Goal: Task Accomplishment & Management: Manage account settings

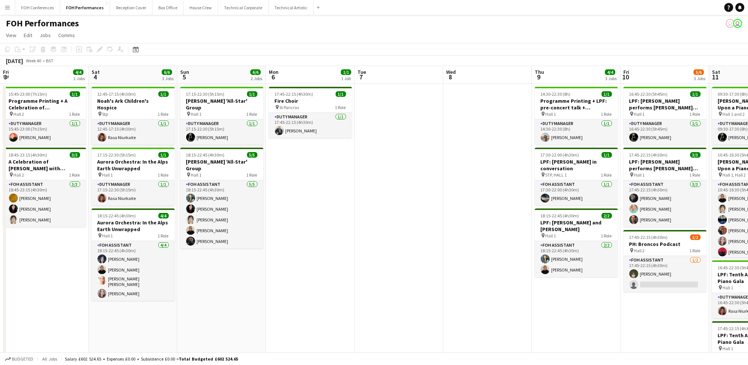
scroll to position [0, 295]
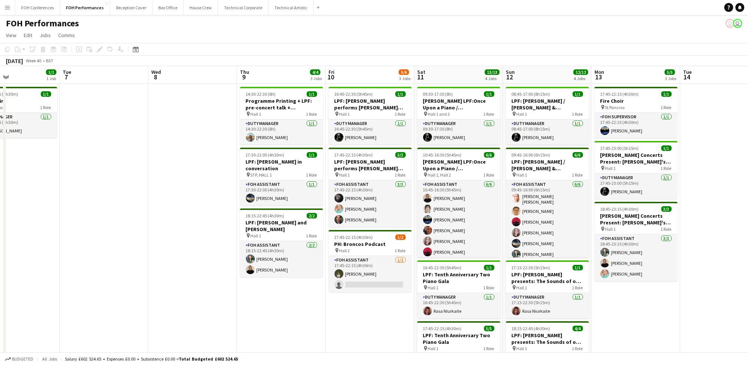
click at [503, 6] on app-navbar "Menu Boards Boards Boards All jobs Status Workforce Workforce My Workforce Recr…" at bounding box center [374, 7] width 748 height 15
click at [284, 10] on button "Technical Artistic Close" at bounding box center [290, 7] width 45 height 14
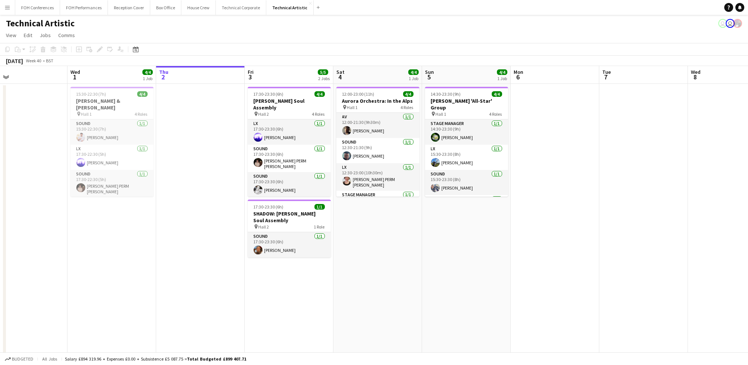
scroll to position [0, 293]
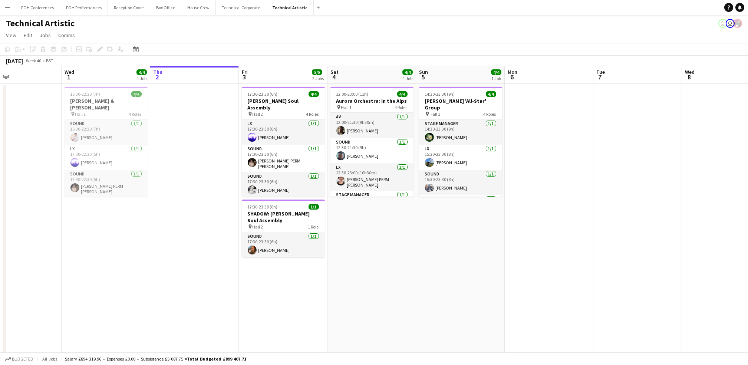
drag, startPoint x: 109, startPoint y: 82, endPoint x: 171, endPoint y: 85, distance: 61.6
click at [171, 85] on app-calendar-viewport "Sat 27 8/8 2 Jobs Sun 28 11/11 2 Jobs Mon 29 Tue 30 Wed 1 4/4 1 Job Thu 2 Fri 3…" at bounding box center [374, 238] width 748 height 344
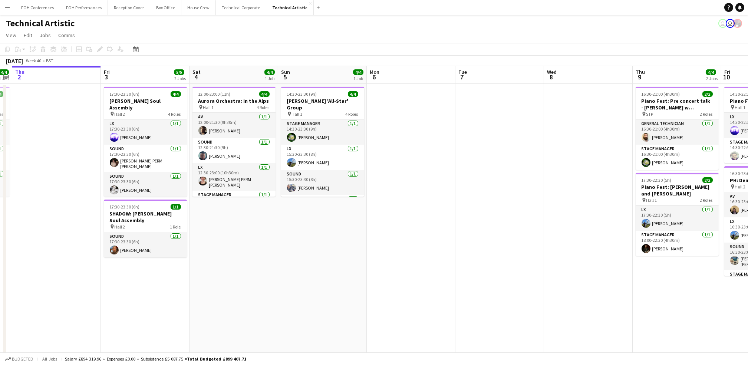
scroll to position [0, 277]
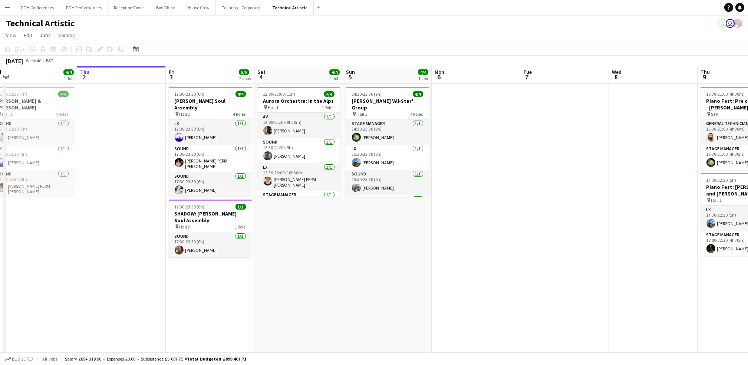
drag, startPoint x: 282, startPoint y: 79, endPoint x: 209, endPoint y: 79, distance: 73.0
click at [209, 79] on app-calendar-viewport "Sun 28 11/11 2 Jobs Mon 29 Tue 30 Wed 1 4/4 1 Job Thu 2 Fri 3 5/5 2 Jobs Sat 4 …" at bounding box center [374, 238] width 748 height 344
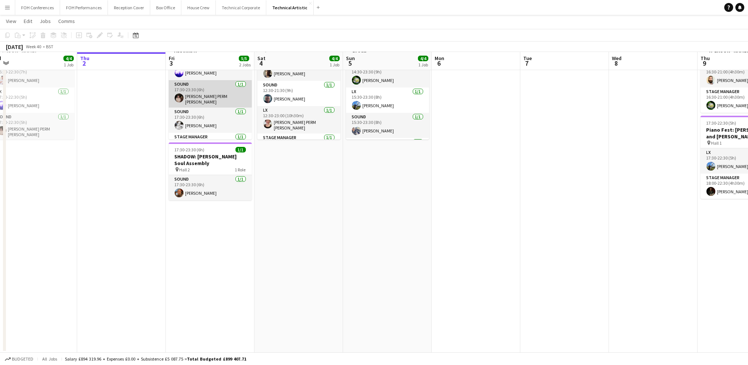
scroll to position [0, 0]
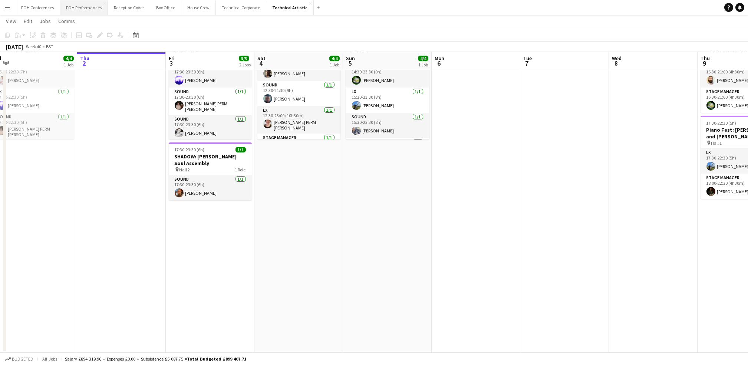
click at [82, 9] on button "FOH Performances Close" at bounding box center [84, 7] width 48 height 14
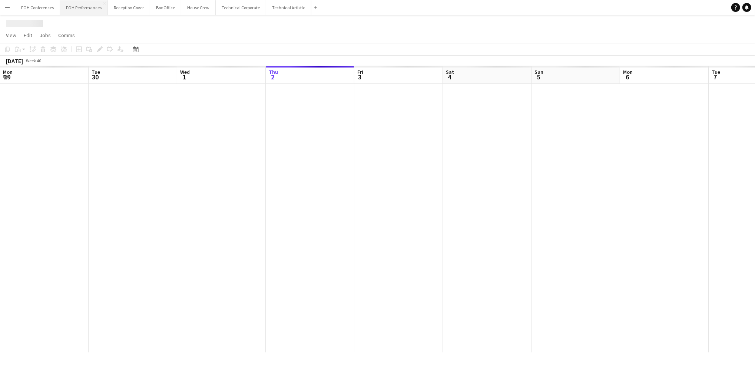
scroll to position [0, 177]
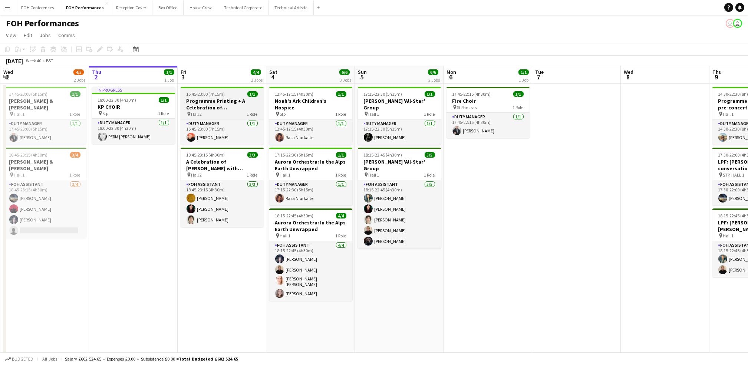
click at [209, 97] on app-job-card "15:45-23:00 (7h15m) 1/1 Programme Printing + A Celebration of [PERSON_NAME] wit…" at bounding box center [222, 116] width 83 height 58
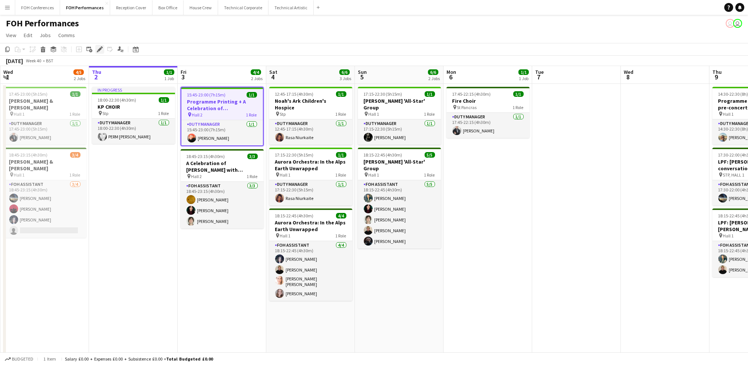
click at [99, 52] on icon "Edit" at bounding box center [100, 49] width 6 height 6
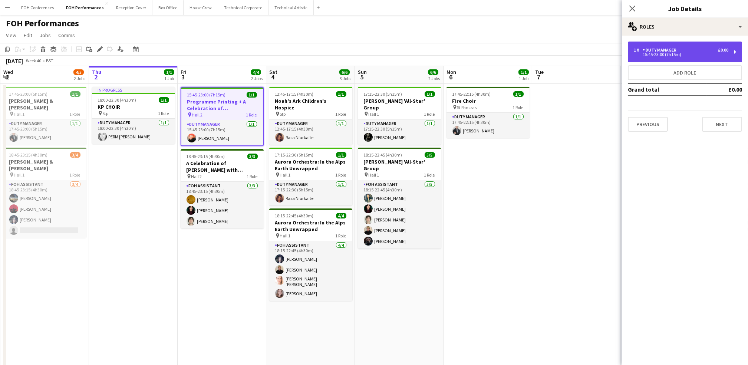
click at [700, 52] on div "1 x Duty Manager £0.00" at bounding box center [681, 49] width 95 height 5
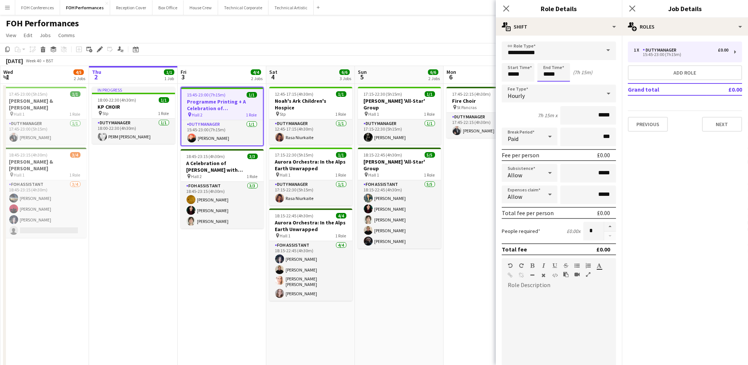
click at [559, 76] on input "*****" at bounding box center [553, 72] width 33 height 19
type input "*****"
click at [441, 29] on app-page-menu "View Day view expanded Day view collapsed Month view Date picker Jump to [DATE]…" at bounding box center [374, 36] width 748 height 14
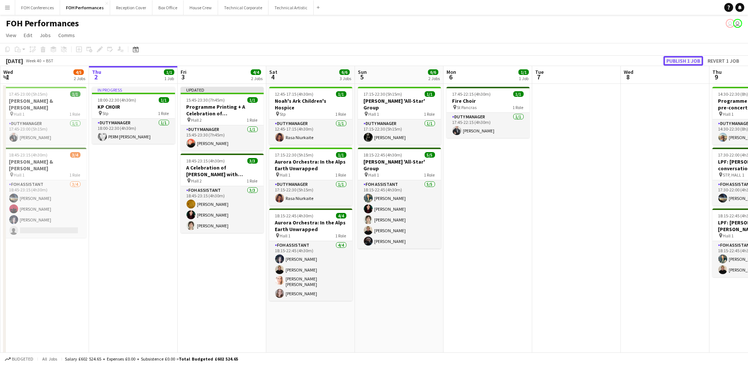
click at [678, 56] on button "Publish 1 job" at bounding box center [683, 61] width 40 height 10
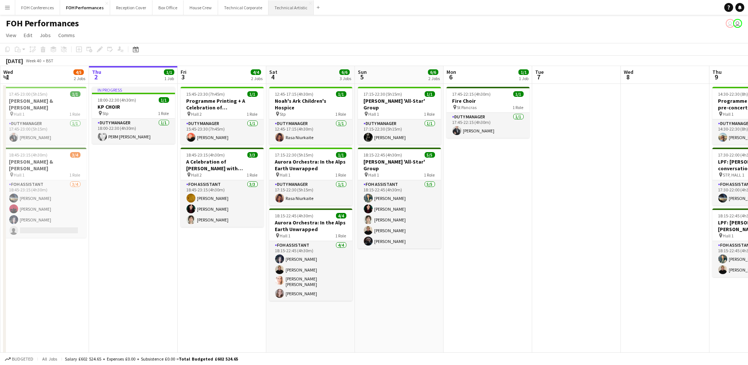
click at [291, 6] on button "Technical Artistic Close" at bounding box center [290, 7] width 45 height 14
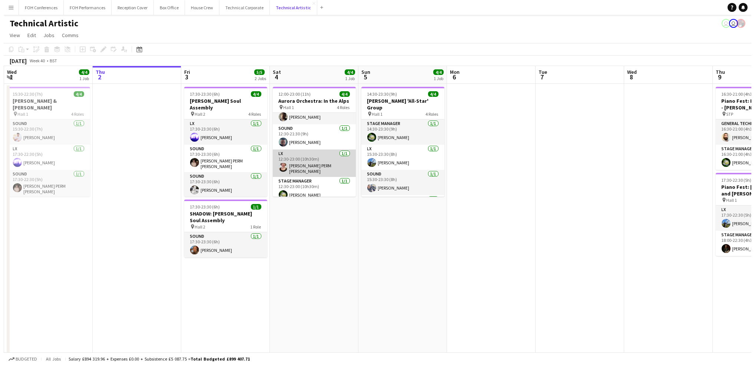
scroll to position [17, 0]
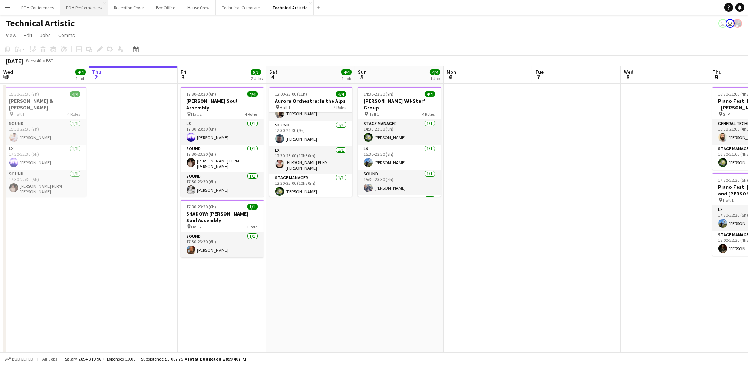
click at [75, 9] on button "FOH Performances Close" at bounding box center [84, 7] width 48 height 14
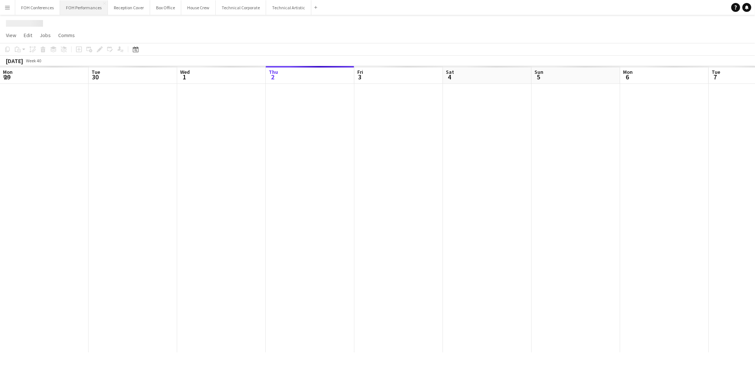
scroll to position [0, 177]
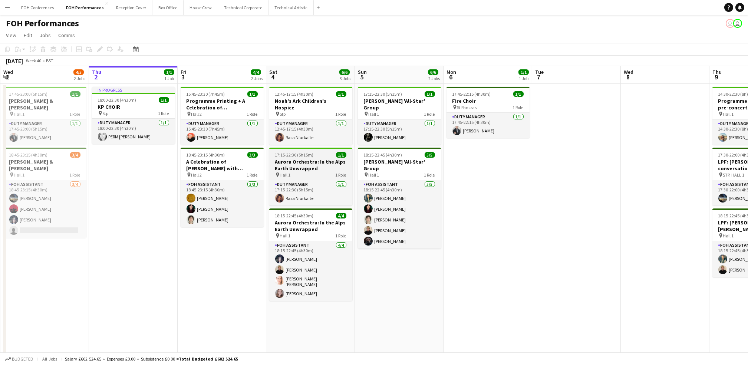
click at [312, 158] on h3 "Aurora Orchestra: In the Alps Earth Unwrapped" at bounding box center [310, 164] width 83 height 13
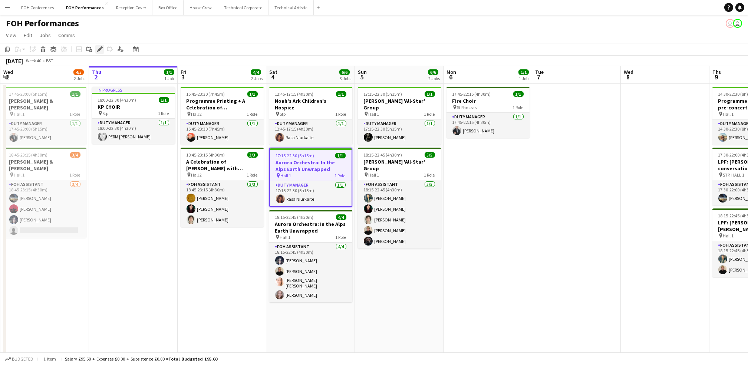
click at [96, 53] on div "Edit" at bounding box center [99, 49] width 9 height 9
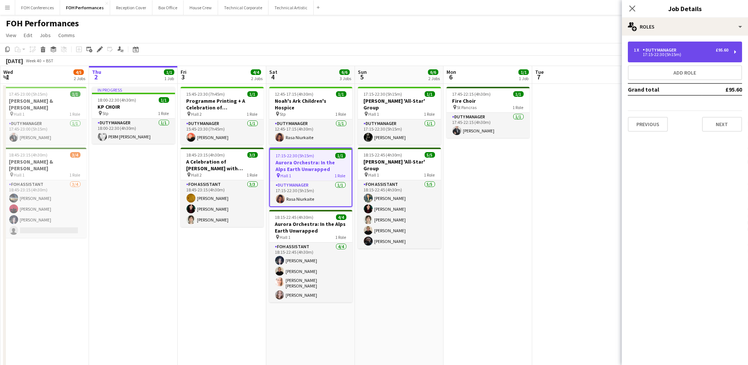
click at [673, 52] on div "Duty Manager" at bounding box center [660, 49] width 37 height 5
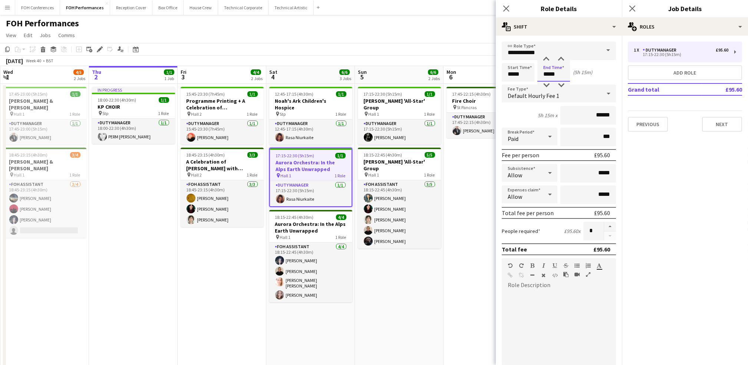
drag, startPoint x: 558, startPoint y: 74, endPoint x: 489, endPoint y: 73, distance: 69.0
click at [491, 75] on body "Menu Boards Boards Boards All jobs Status Workforce Workforce My Workforce Recr…" at bounding box center [374, 225] width 748 height 451
type input "*****"
click at [327, 25] on div "FOH Performances user user" at bounding box center [374, 22] width 748 height 14
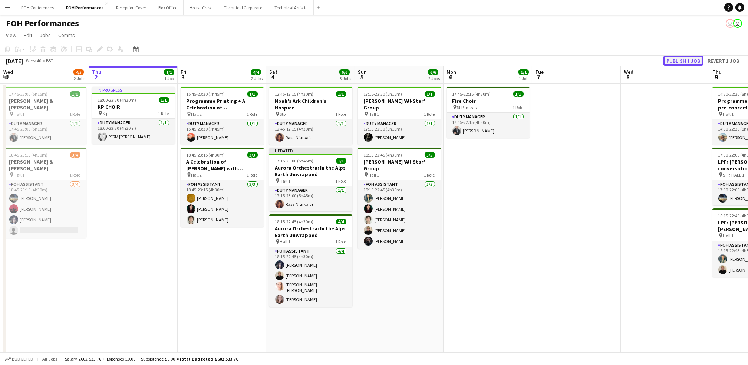
click at [685, 62] on button "Publish 1 job" at bounding box center [683, 61] width 40 height 10
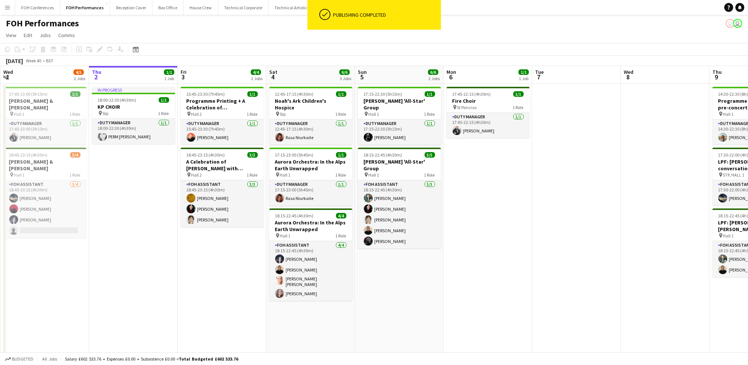
click at [374, 53] on app-toolbar "Copy Paste Paste Ctrl+V Paste with crew Ctrl+Shift+V Paste linked Job [GEOGRAPH…" at bounding box center [374, 49] width 748 height 13
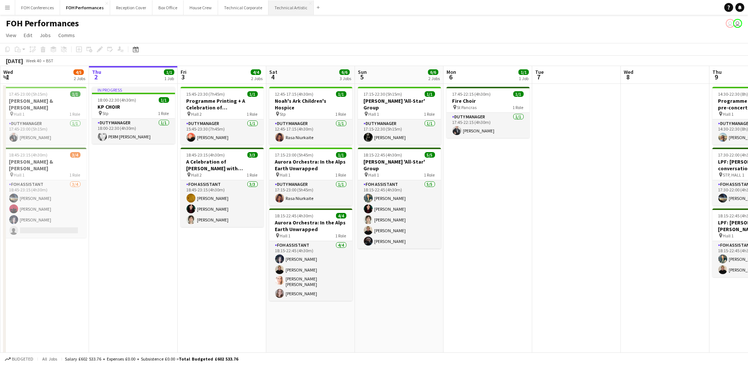
click at [284, 11] on button "Technical Artistic Close" at bounding box center [290, 7] width 45 height 14
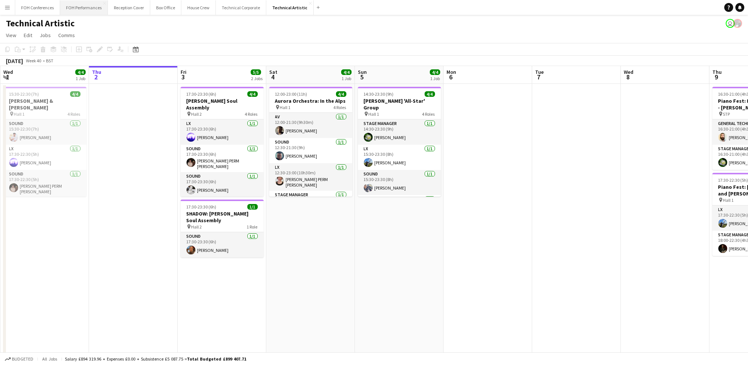
click at [91, 8] on button "FOH Performances Close" at bounding box center [84, 7] width 48 height 14
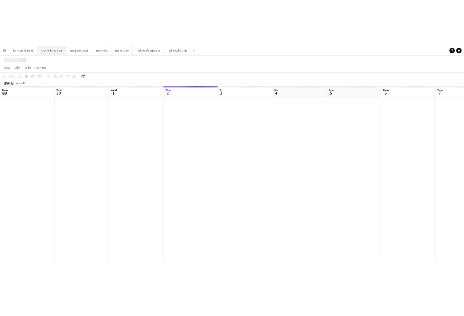
scroll to position [0, 177]
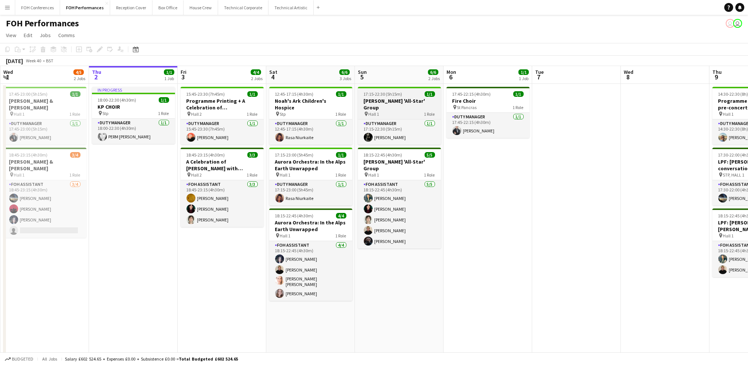
click at [389, 111] on div "pin Hall 1 1 Role" at bounding box center [399, 114] width 83 height 6
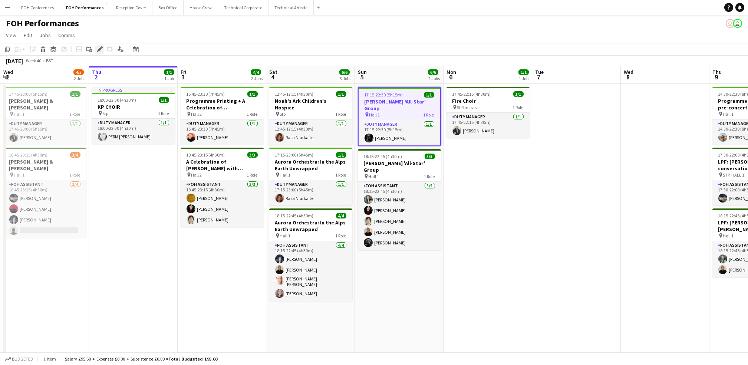
click at [98, 49] on icon at bounding box center [100, 49] width 4 height 4
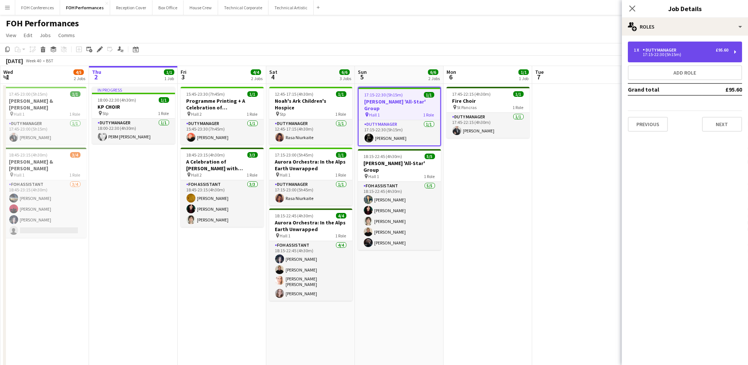
click at [668, 48] on div "Duty Manager" at bounding box center [660, 49] width 37 height 5
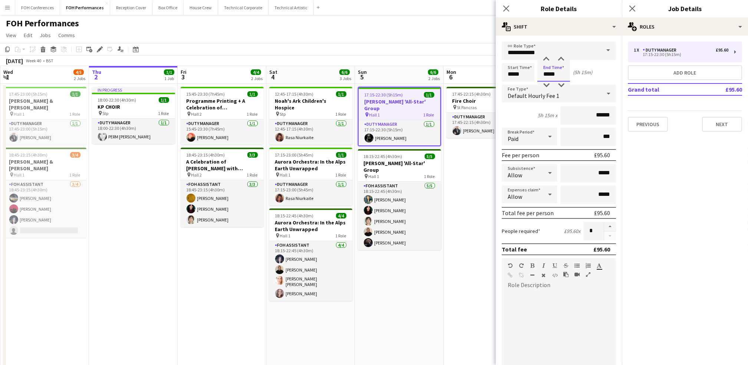
drag, startPoint x: 561, startPoint y: 73, endPoint x: 452, endPoint y: 24, distance: 118.6
click at [502, 72] on div "Start Time ***** End Time ***** (5h 15m)" at bounding box center [559, 72] width 114 height 19
type input "*****"
click at [464, 40] on app-page-menu "View Day view expanded Day view collapsed Month view Date picker Jump to [DATE]…" at bounding box center [374, 36] width 748 height 14
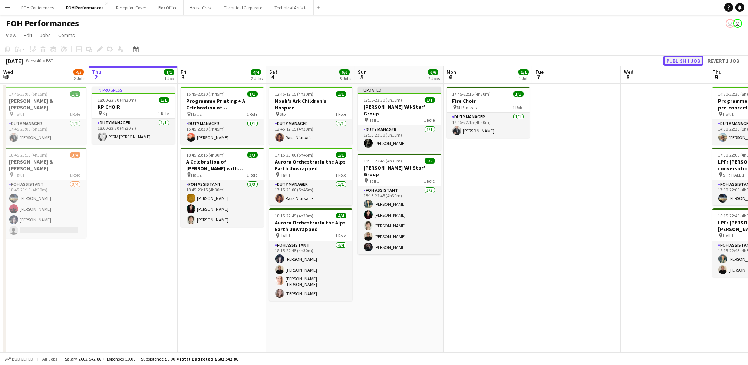
click at [670, 62] on button "Publish 1 job" at bounding box center [683, 61] width 40 height 10
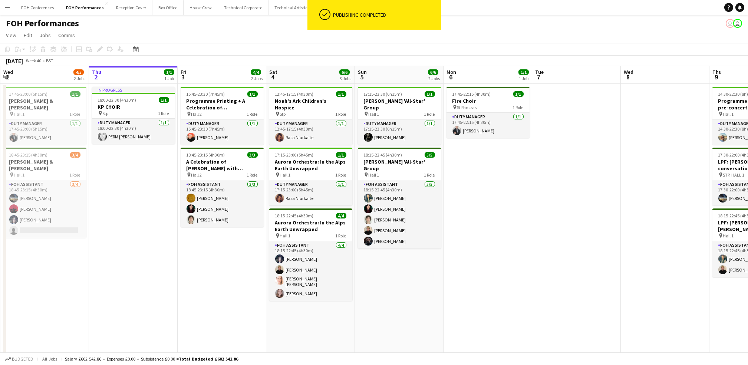
click at [437, 57] on div "[DATE] Week 40 • BST" at bounding box center [374, 61] width 748 height 10
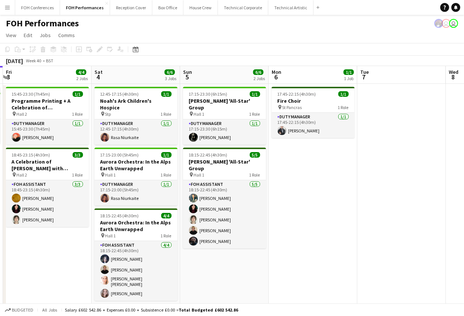
scroll to position [0, 265]
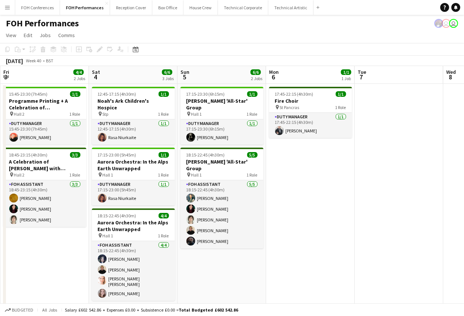
drag, startPoint x: 394, startPoint y: 73, endPoint x: 129, endPoint y: 75, distance: 265.8
click at [129, 75] on app-calendar-viewport "Tue 30 Wed 1 4/5 2 Jobs Thu 2 1/1 1 Job Fri 3 4/4 2 Jobs Sat 4 6/6 3 Jobs Sun 5…" at bounding box center [232, 252] width 464 height 373
click at [182, 38] on app-page-menu "View Day view expanded Day view collapsed Month view Date picker Jump to [DATE]…" at bounding box center [232, 36] width 464 height 14
click at [185, 34] on app-page-menu "View Day view expanded Day view collapsed Month view Date picker Jump to [DATE]…" at bounding box center [232, 36] width 464 height 14
click at [248, 44] on app-toolbar "Copy Paste Paste Ctrl+V Paste with crew Ctrl+Shift+V Paste linked Job [GEOGRAPH…" at bounding box center [232, 49] width 464 height 13
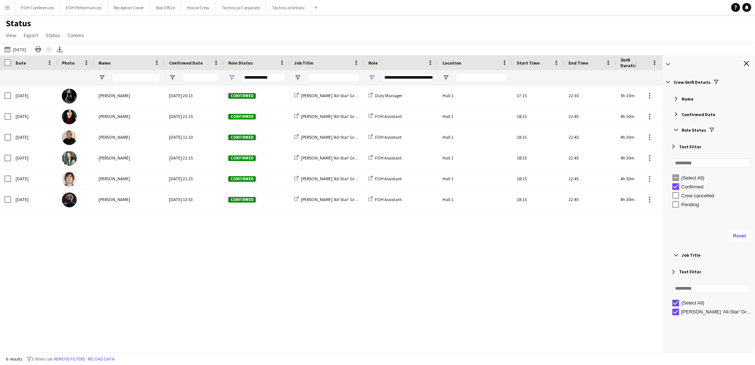
scroll to position [56, 0]
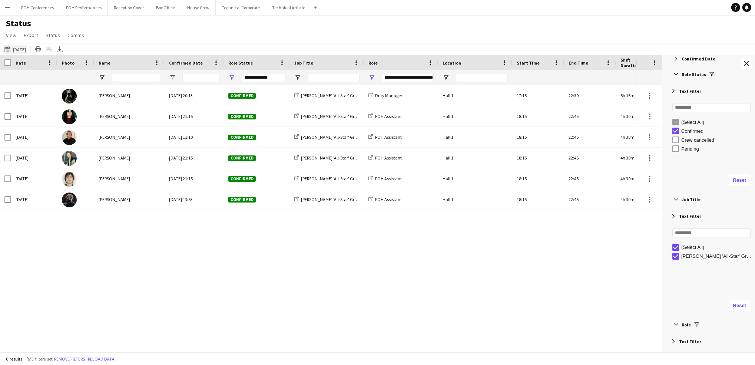
click at [27, 47] on button "25-09-2025 to 01-10-2025 05-10-2025" at bounding box center [15, 49] width 24 height 9
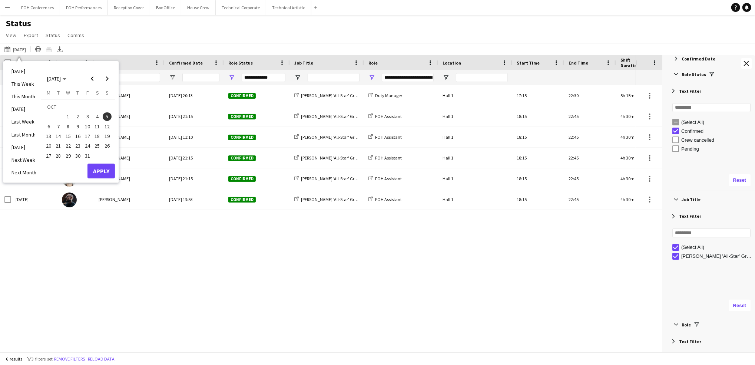
click at [98, 117] on span "4" at bounding box center [97, 116] width 9 height 9
click at [98, 170] on button "Apply" at bounding box center [100, 170] width 27 height 15
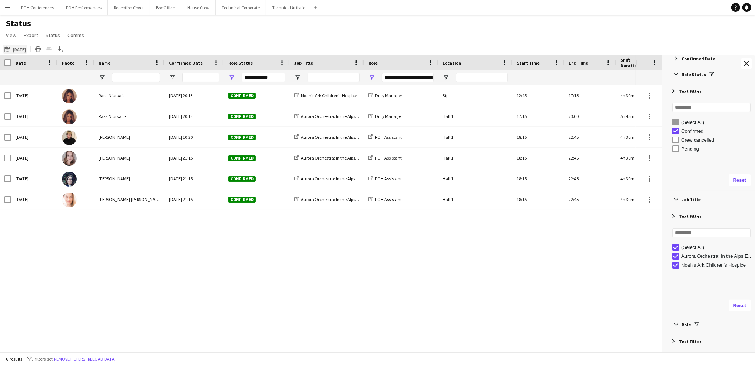
click at [22, 49] on button "25-09-2025 to 01-10-2025 04-10-2025" at bounding box center [15, 49] width 24 height 9
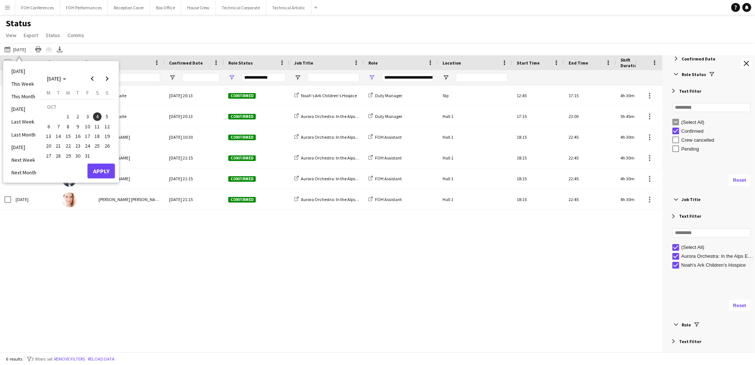
click at [107, 119] on span "5" at bounding box center [107, 116] width 9 height 9
click at [103, 168] on button "Apply" at bounding box center [100, 170] width 27 height 15
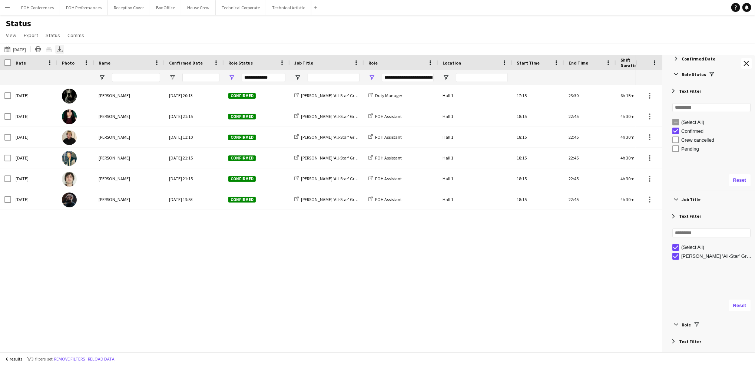
click at [63, 46] on icon "Export XLSX" at bounding box center [60, 49] width 6 height 6
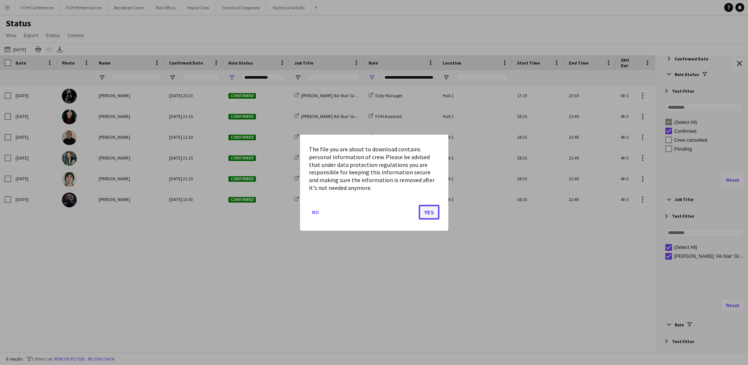
click at [432, 211] on button "Yes" at bounding box center [429, 211] width 21 height 15
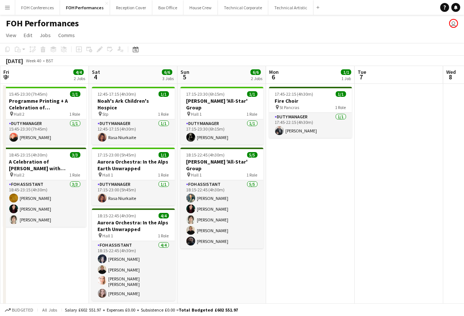
click at [214, 27] on div "FOH Performances user" at bounding box center [232, 22] width 464 height 14
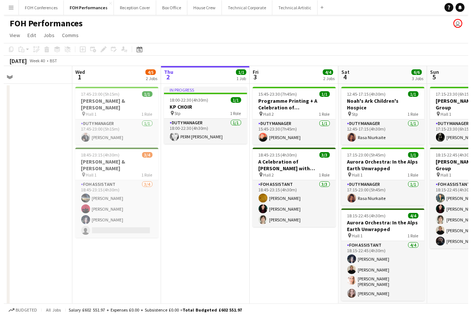
scroll to position [0, 222]
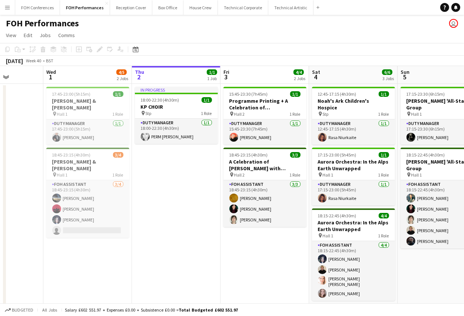
drag, startPoint x: 40, startPoint y: 72, endPoint x: 253, endPoint y: 94, distance: 214.0
click at [253, 94] on app-calendar-viewport "Sun 28 11/12 4 Jobs Mon 29 Tue 30 Wed 1 4/5 2 Jobs Thu 2 1/1 1 Job Fri 3 4/4 2 …" at bounding box center [232, 247] width 464 height 363
click at [39, 9] on button "FOH Conferences Close" at bounding box center [37, 7] width 45 height 14
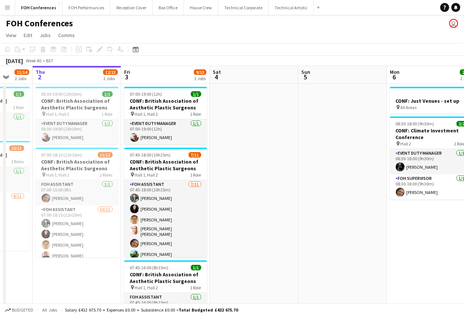
scroll to position [0, 231]
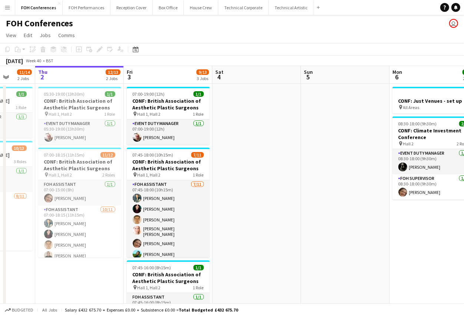
drag, startPoint x: 114, startPoint y: 79, endPoint x: 60, endPoint y: 81, distance: 53.8
click at [60, 81] on app-calendar-viewport "Mon 29 1 Job Tue 30 12/16 2 Jobs Wed 1 11/14 2 Jobs Thu 2 12/13 2 Jobs Fri 3 9/…" at bounding box center [232, 249] width 464 height 366
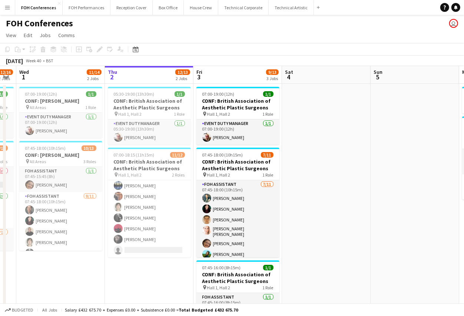
scroll to position [0, 160]
drag, startPoint x: 63, startPoint y: 73, endPoint x: 134, endPoint y: 83, distance: 71.6
click at [134, 83] on app-calendar-viewport "Mon 29 1 Job Tue 30 12/16 2 Jobs Wed 1 11/14 2 Jobs Thu 2 12/13 2 Jobs Fri 3 9/…" at bounding box center [232, 249] width 464 height 366
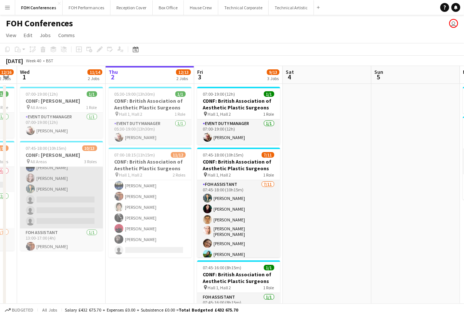
scroll to position [99, 0]
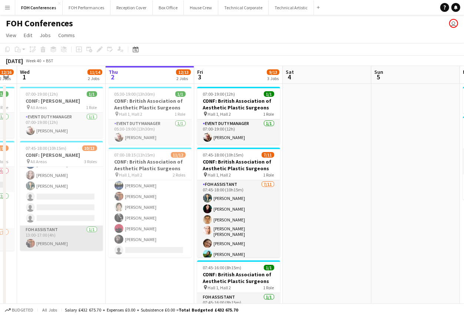
click at [54, 240] on app-card-role "FOH Assistant 1/1 13:00-17:00 (4h) Leroy Bonsu" at bounding box center [61, 237] width 83 height 25
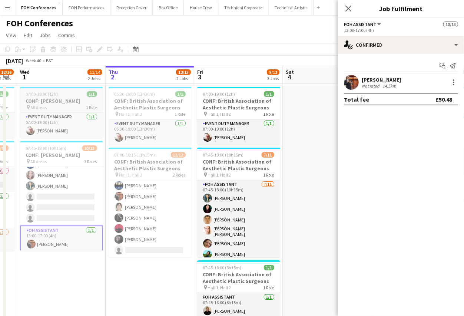
click at [33, 89] on app-job-card "07:00-19:00 (12h) 1/1 CONF: Arista - Inizio pin All Areas 1 Role Event Duty Man…" at bounding box center [61, 112] width 83 height 51
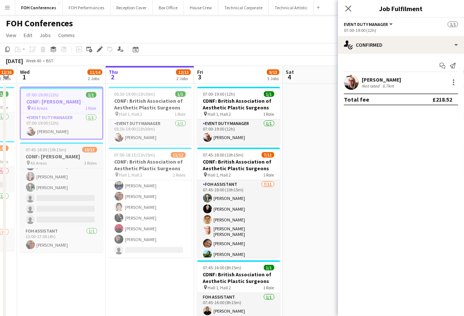
click at [44, 154] on h3 "CONF: Arista - Inizio" at bounding box center [61, 156] width 83 height 7
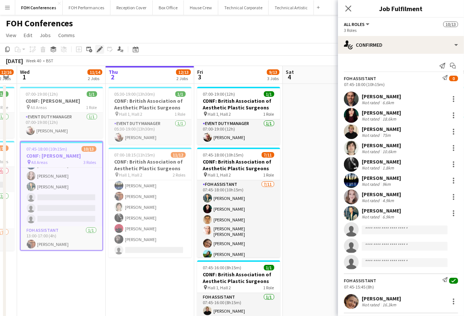
click at [97, 51] on icon at bounding box center [98, 51] width 2 height 2
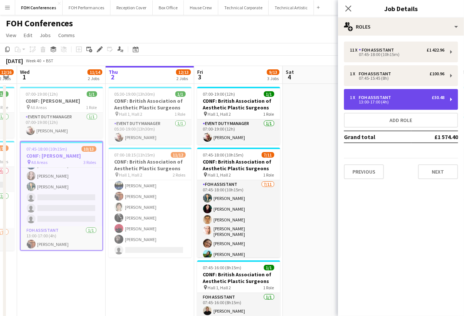
click at [412, 103] on div "13:00-17:00 (4h)" at bounding box center [397, 102] width 95 height 4
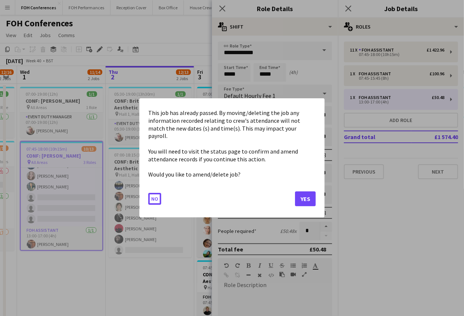
click at [273, 76] on body "Menu Boards Boards Boards All jobs Status Workforce Workforce My Workforce Recr…" at bounding box center [232, 222] width 464 height 444
click at [305, 192] on button "Yes" at bounding box center [305, 199] width 21 height 15
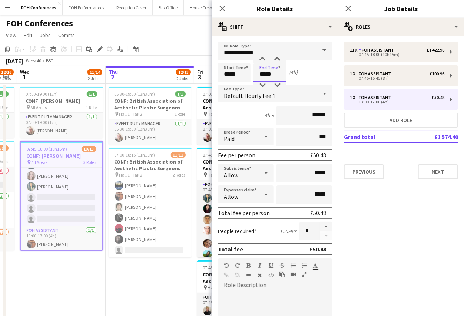
drag, startPoint x: 282, startPoint y: 74, endPoint x: 245, endPoint y: 69, distance: 38.2
click at [245, 69] on div "Start Time ***** End Time ***** (4h)" at bounding box center [275, 72] width 114 height 19
type input "*****"
click at [185, 42] on app-page-menu "View Day view expanded Day view collapsed Month view Date picker Jump to [DATE]…" at bounding box center [232, 36] width 464 height 14
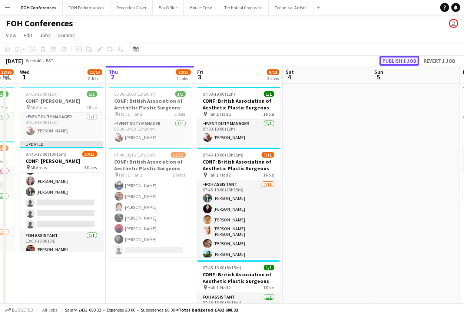
click at [394, 60] on button "Publish 1 job" at bounding box center [400, 61] width 40 height 10
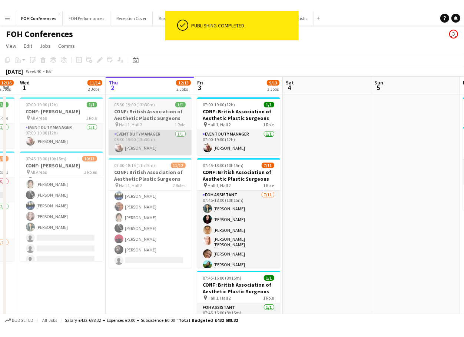
scroll to position [50, 0]
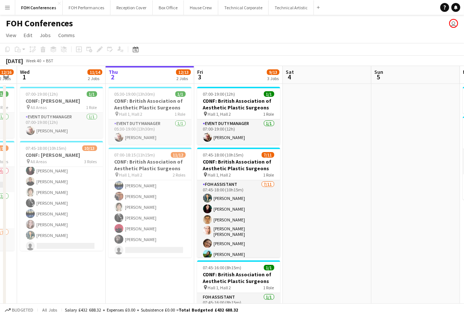
click at [156, 74] on app-board-header-date "Thu 2 12/13 2 Jobs" at bounding box center [150, 75] width 89 height 18
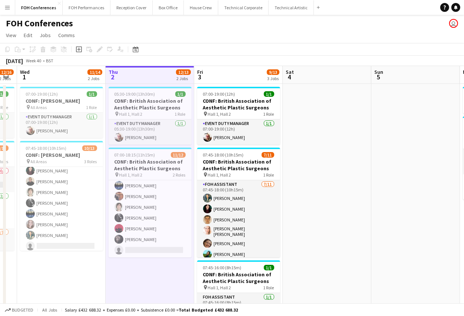
click at [191, 37] on app-page-menu "View Day view expanded Day view collapsed Month view Date picker Jump to [DATE]…" at bounding box center [232, 36] width 464 height 14
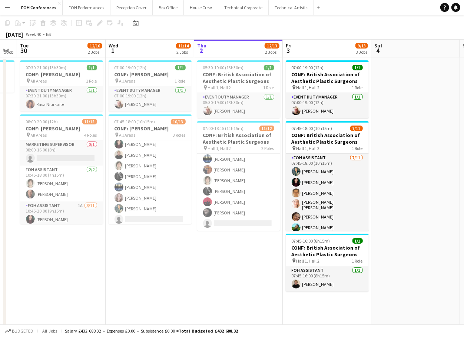
scroll to position [0, 0]
